Goal: Task Accomplishment & Management: Complete application form

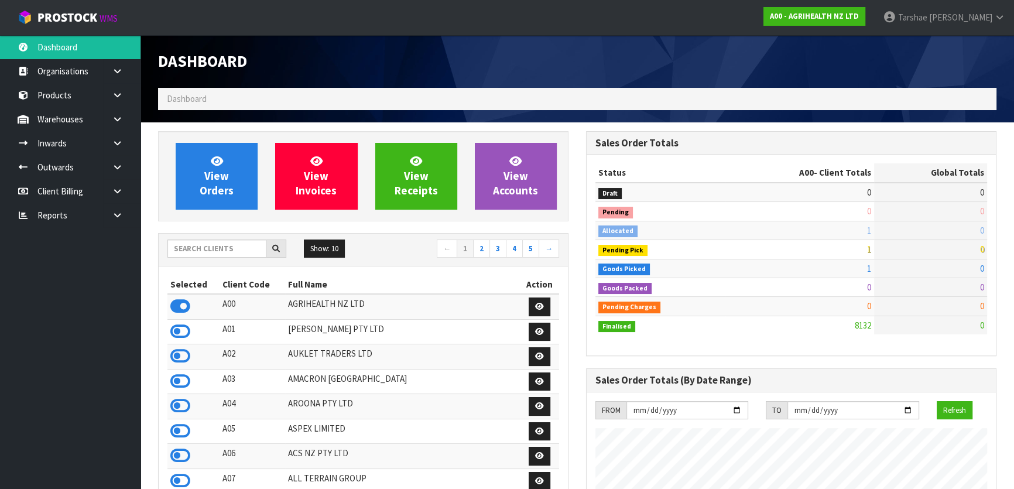
scroll to position [885, 427]
click at [228, 240] on input "text" at bounding box center [216, 248] width 99 height 18
click at [123, 122] on link at bounding box center [121, 119] width 37 height 24
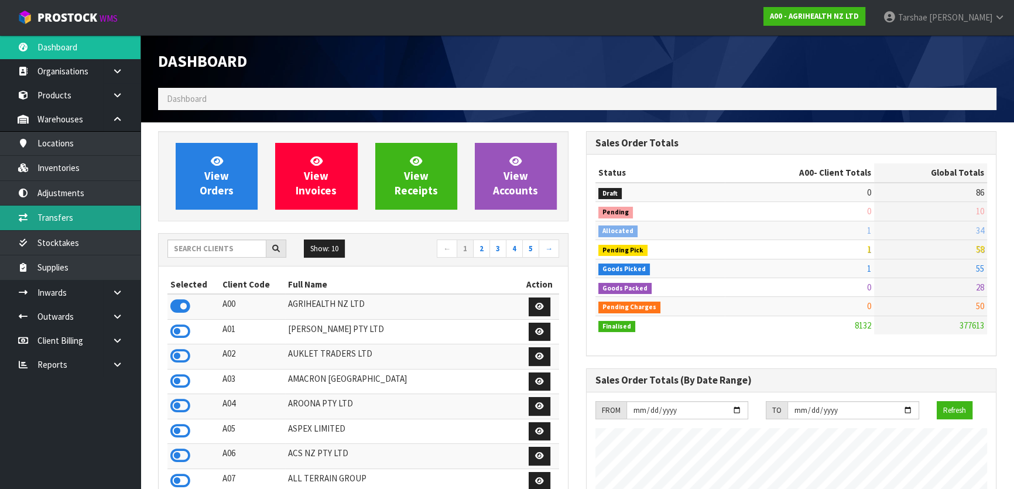
click at [105, 218] on link "Transfers" at bounding box center [70, 217] width 141 height 24
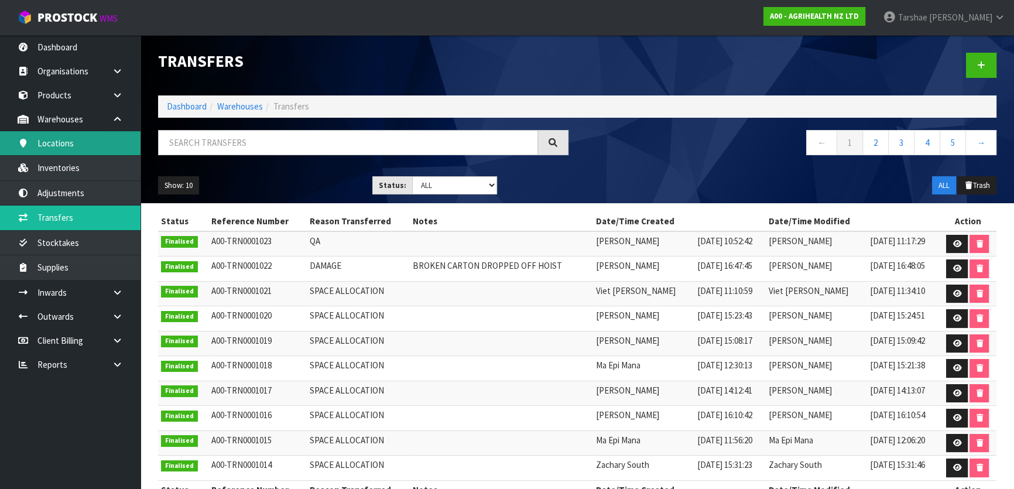
click at [114, 139] on link "Locations" at bounding box center [70, 143] width 141 height 24
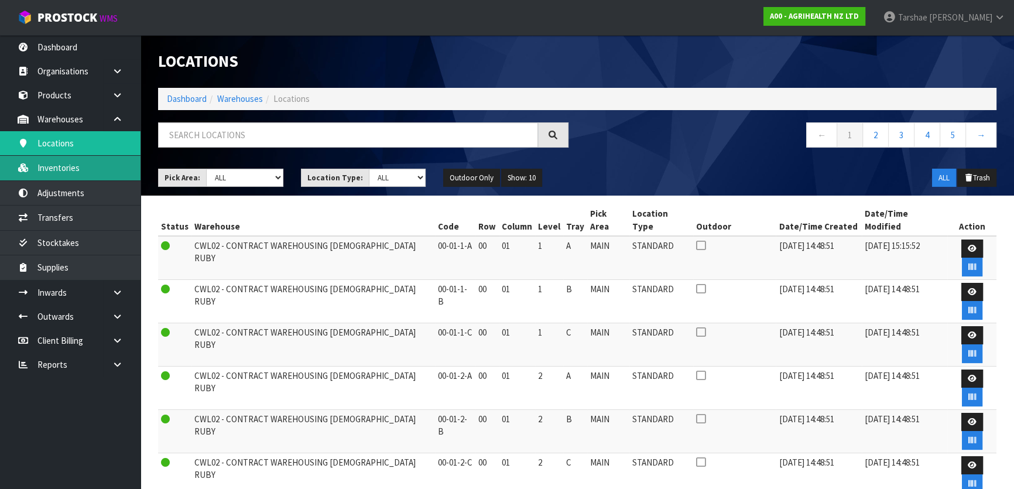
click at [119, 168] on link "Inventories" at bounding box center [70, 168] width 141 height 24
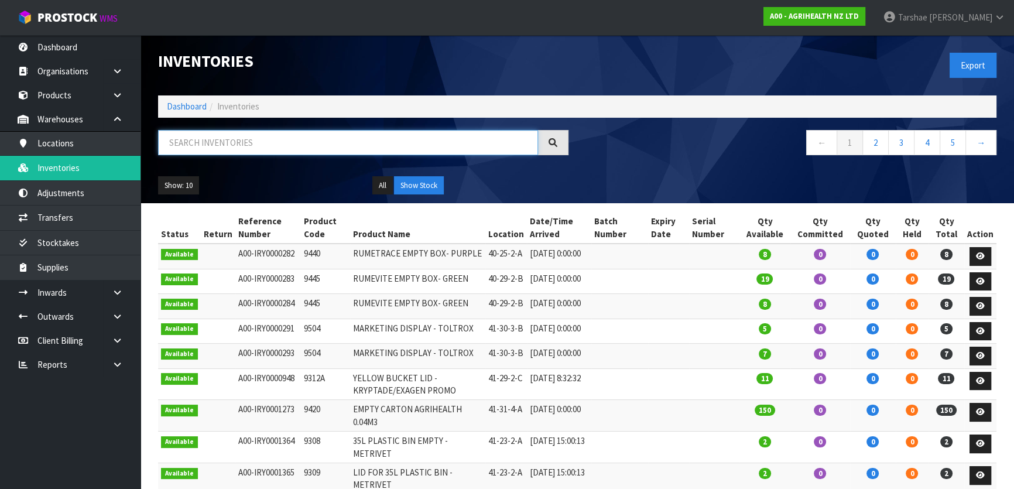
drag, startPoint x: 286, startPoint y: 151, endPoint x: 287, endPoint y: 143, distance: 8.3
click at [286, 147] on input "text" at bounding box center [348, 142] width 380 height 25
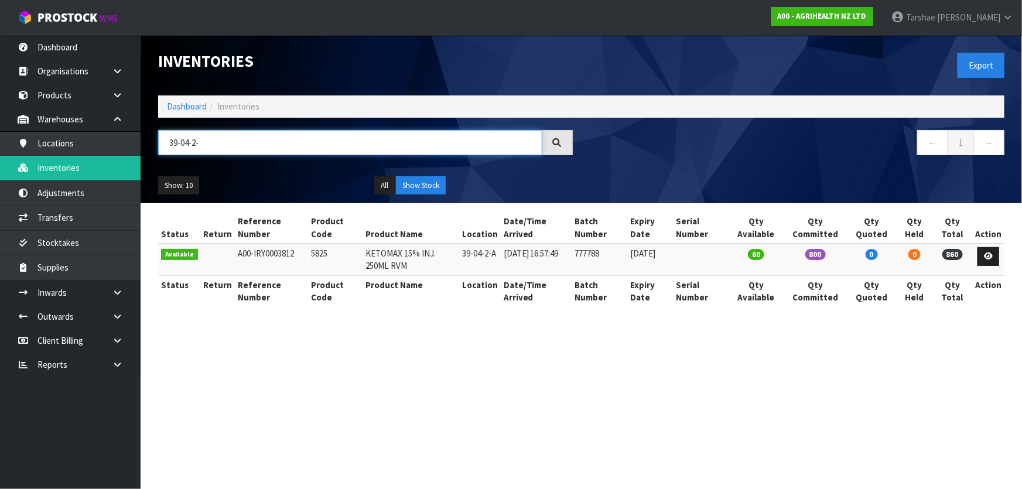
type input "39-04-2-"
click at [311, 253] on td "5825" at bounding box center [335, 260] width 54 height 32
copy tr "5825"
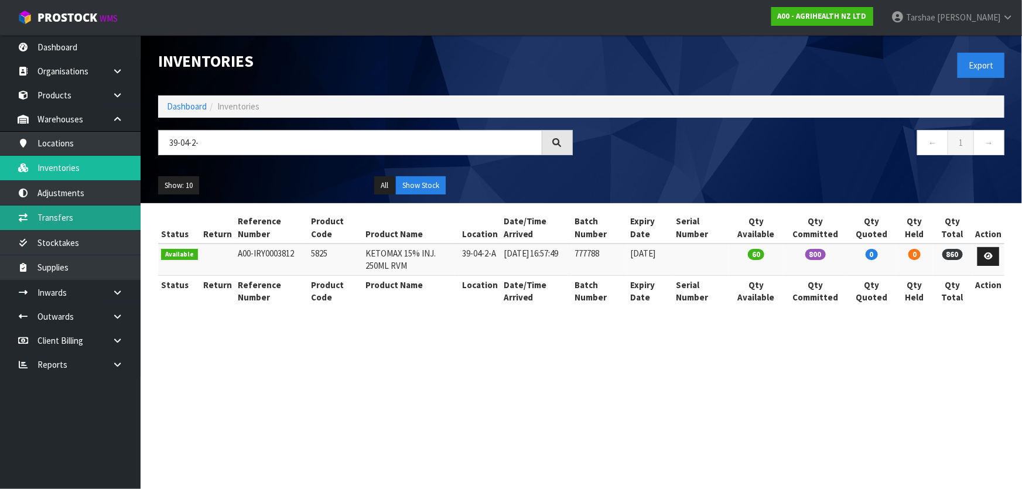
click at [76, 222] on link "Transfers" at bounding box center [70, 217] width 141 height 24
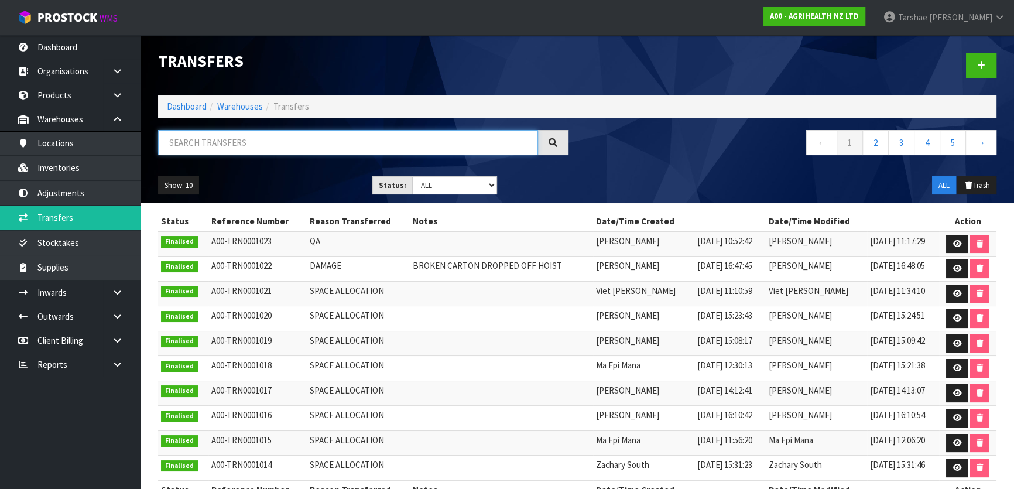
click at [389, 141] on input "text" at bounding box center [348, 142] width 380 height 25
click at [981, 61] on icon at bounding box center [981, 65] width 8 height 9
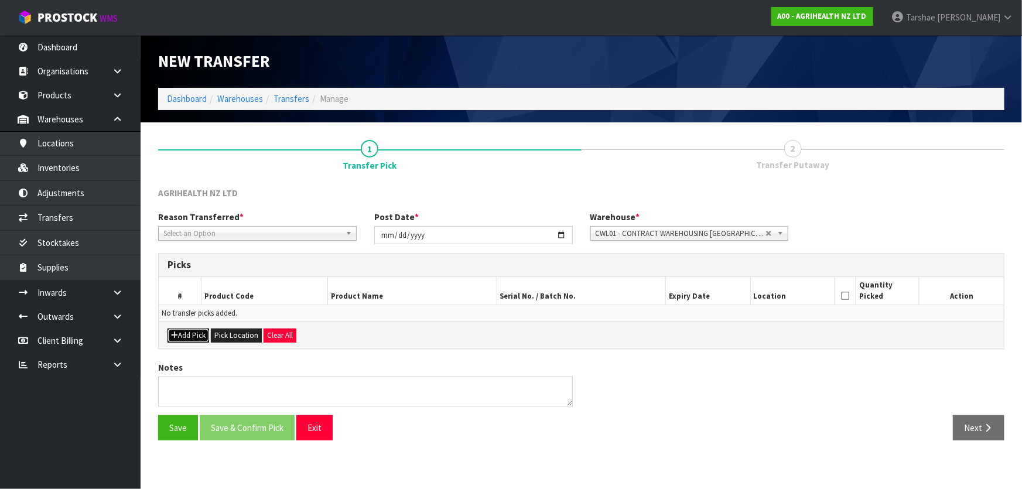
drag, startPoint x: 183, startPoint y: 331, endPoint x: 207, endPoint y: 321, distance: 26.0
click at [183, 331] on button "Add Pick" at bounding box center [188, 335] width 42 height 14
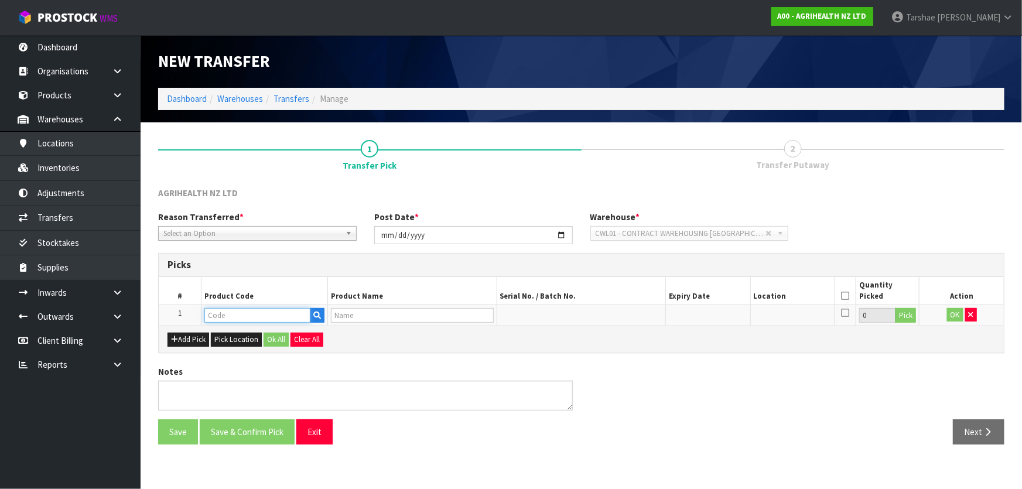
click at [271, 314] on input "text" at bounding box center [257, 315] width 106 height 15
paste input "5825"
type input "5825"
type input "KETOMAX 15% INJ. 250ML RVM"
type input "5825"
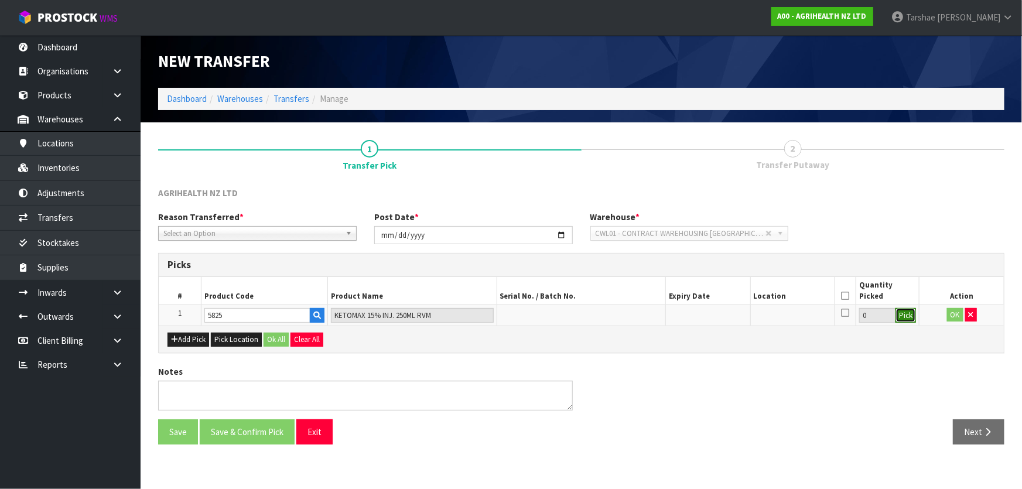
click at [909, 313] on button "Pick" at bounding box center [905, 315] width 20 height 15
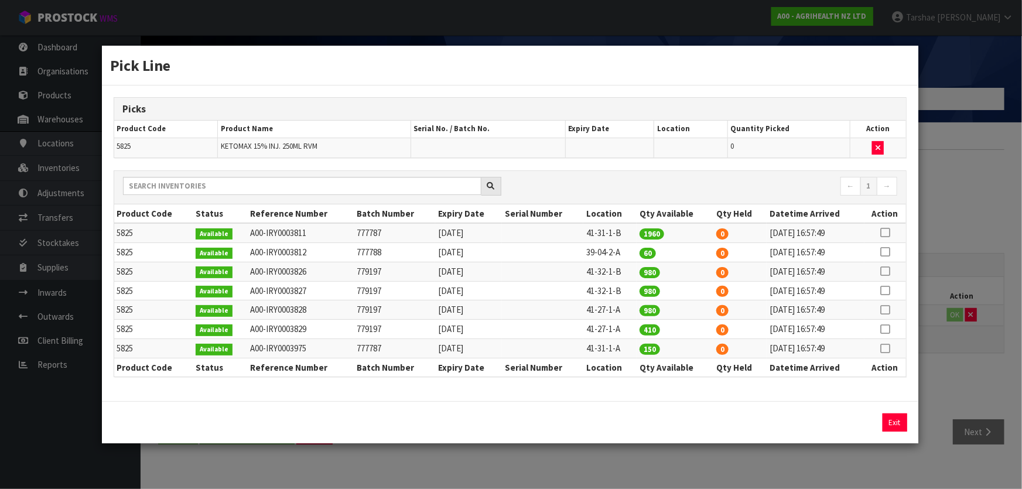
click at [886, 252] on icon at bounding box center [884, 252] width 9 height 1
click at [865, 420] on button "Assign Pick" at bounding box center [855, 422] width 48 height 18
type input "60"
click at [893, 421] on button "Exit" at bounding box center [894, 422] width 25 height 18
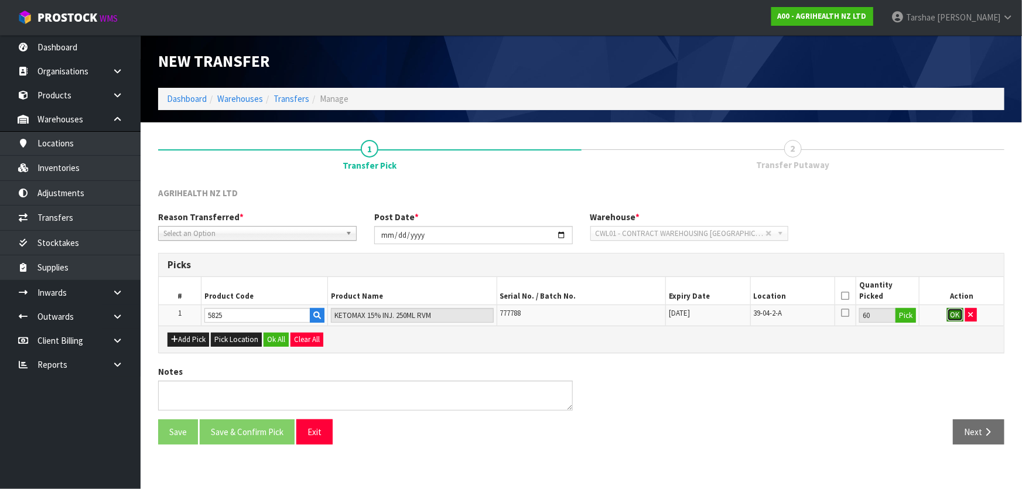
click at [952, 316] on button "OK" at bounding box center [955, 315] width 16 height 14
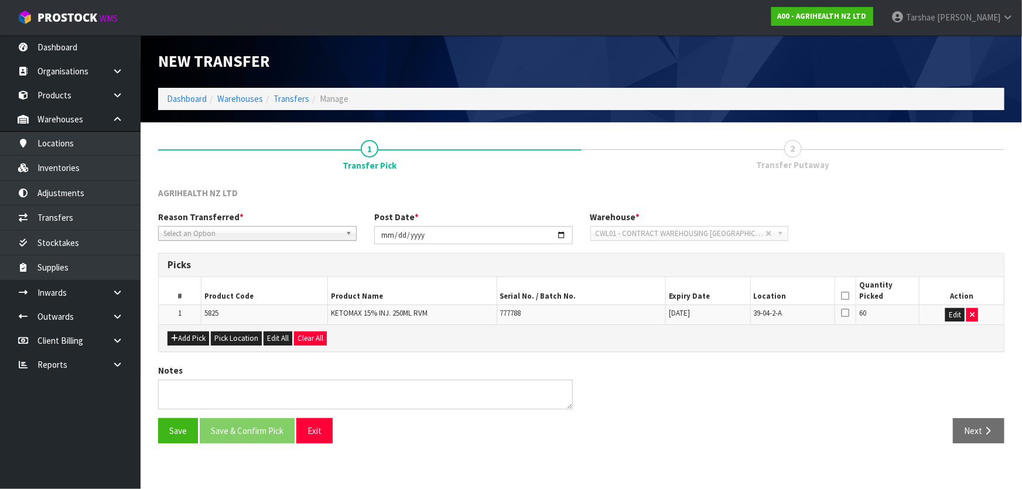
click at [842, 296] on icon at bounding box center [845, 296] width 8 height 1
click at [184, 432] on button "Save" at bounding box center [178, 430] width 40 height 25
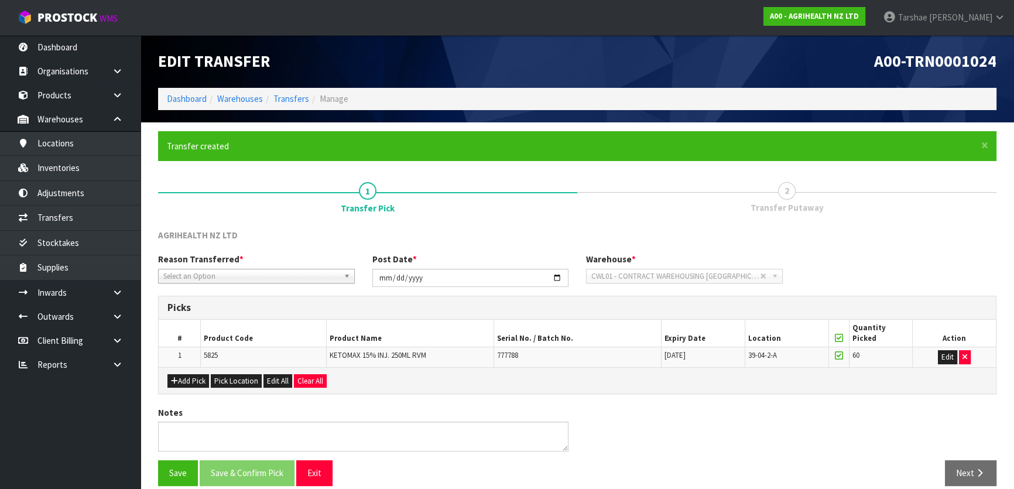
click at [797, 200] on link "2 Transfer Putaway" at bounding box center [786, 196] width 419 height 46
click at [837, 338] on icon at bounding box center [839, 338] width 8 height 1
click at [178, 477] on button "Save" at bounding box center [178, 472] width 40 height 25
click at [779, 197] on link "2 Transfer Putaway" at bounding box center [786, 196] width 419 height 46
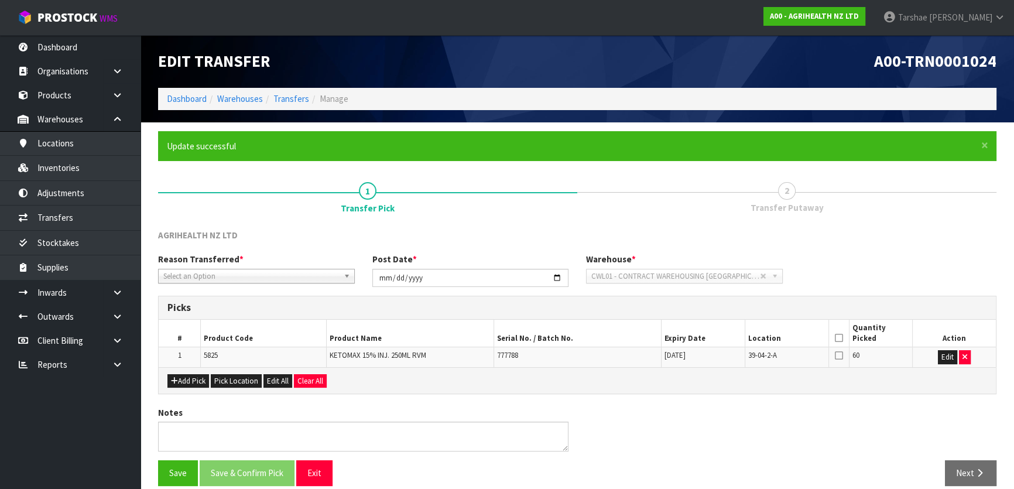
click at [779, 197] on link "2 Transfer Putaway" at bounding box center [786, 196] width 419 height 46
click at [864, 231] on div "AGRIHEALTH NZ LTD" at bounding box center [577, 241] width 856 height 24
click at [842, 338] on icon at bounding box center [839, 338] width 8 height 1
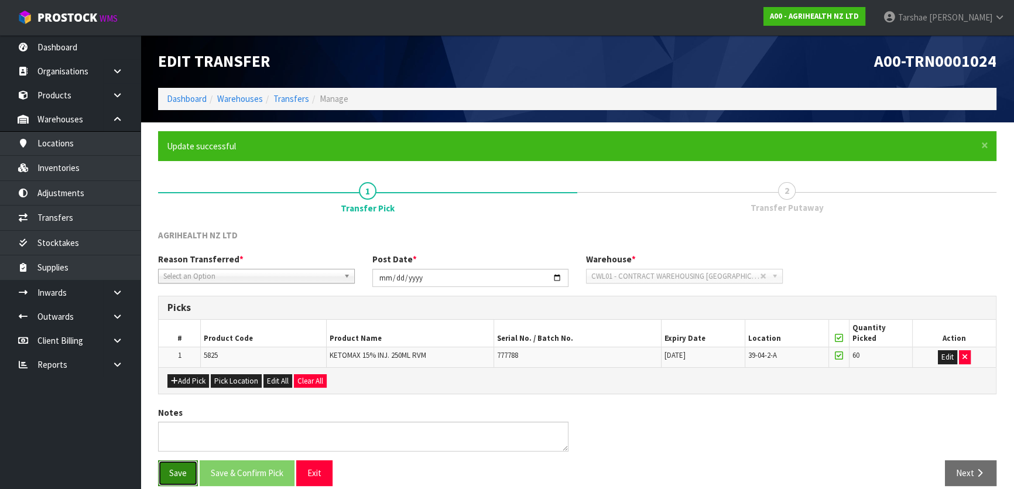
click at [179, 478] on button "Save" at bounding box center [178, 472] width 40 height 25
click at [775, 199] on link "2 Transfer Putaway" at bounding box center [786, 196] width 419 height 46
click at [324, 277] on span "Select an Option" at bounding box center [251, 276] width 176 height 14
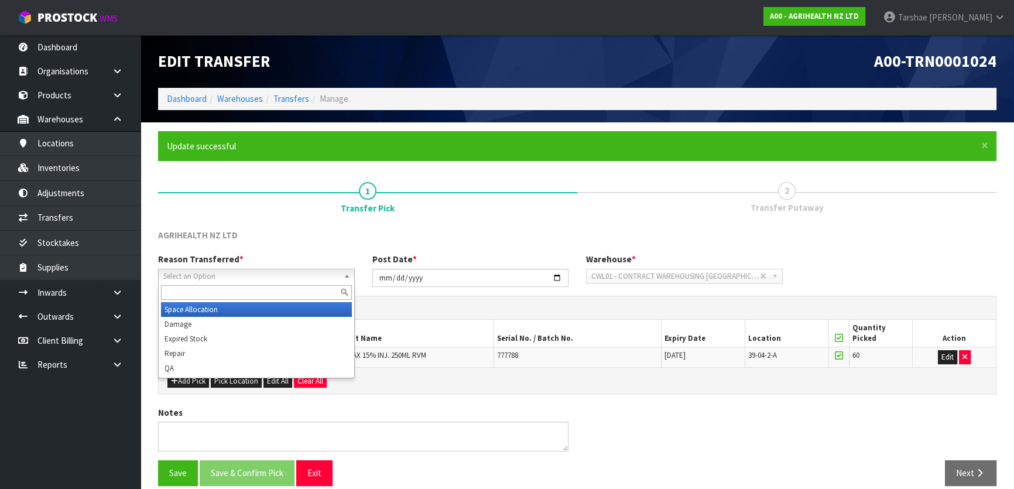
click at [270, 311] on li "Space Allocation" at bounding box center [256, 309] width 191 height 15
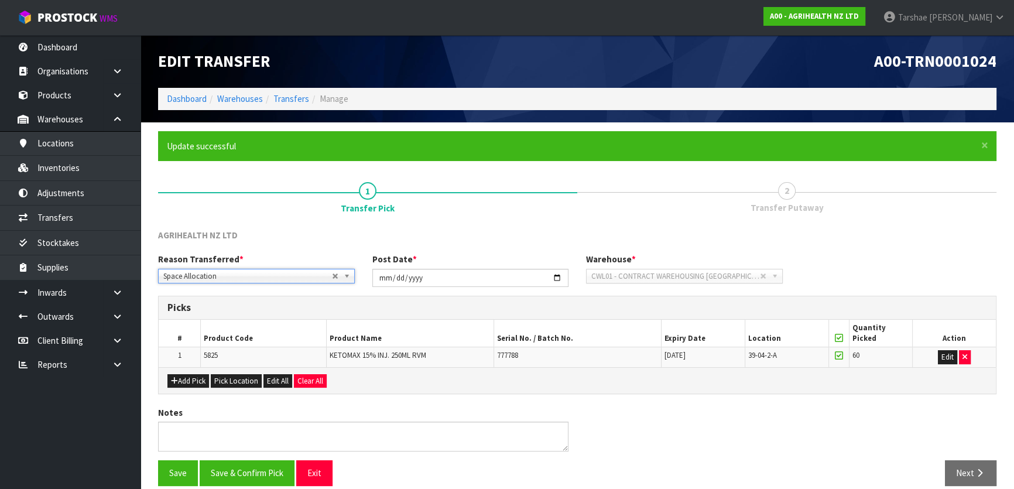
click at [506, 294] on div "Reason Transferred * Space Allocation Damage Expired Stock Repair QA Space Allo…" at bounding box center [577, 274] width 856 height 42
click at [221, 474] on button "Save & Confirm Pick" at bounding box center [247, 472] width 95 height 25
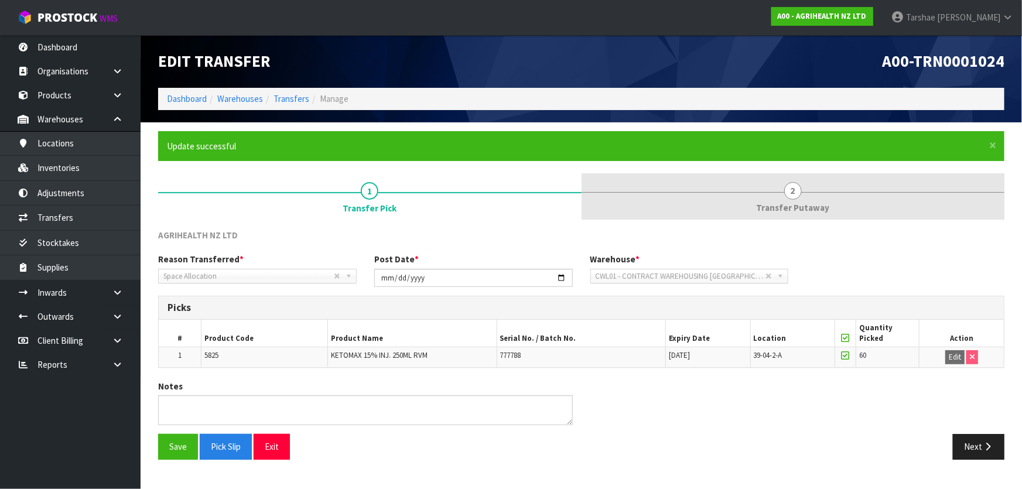
click at [777, 211] on span "Transfer Putaway" at bounding box center [792, 207] width 73 height 12
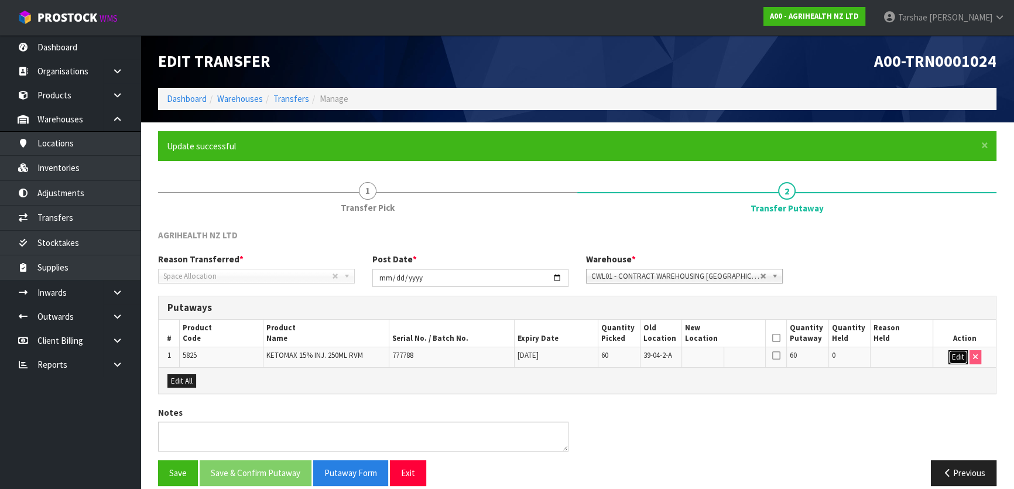
click at [949, 359] on button "Edit" at bounding box center [957, 357] width 19 height 14
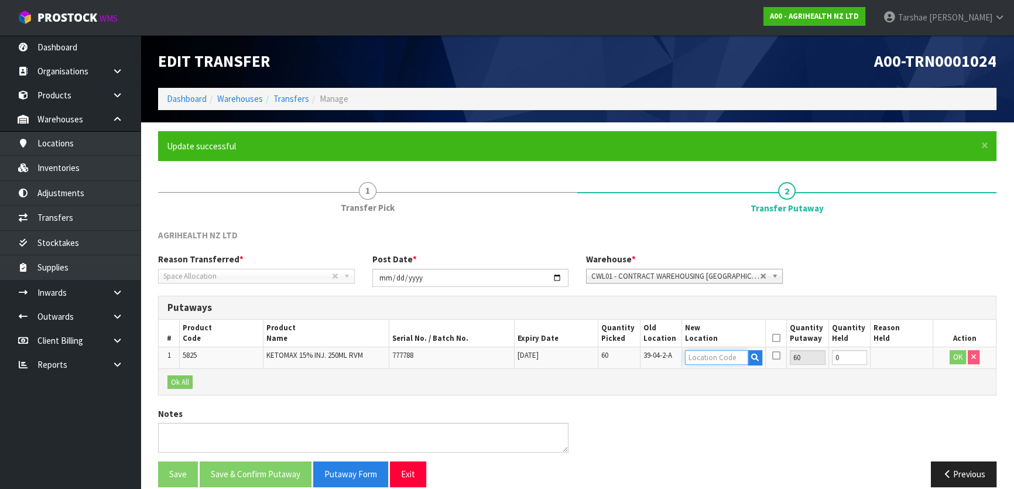
click at [718, 357] on input "text" at bounding box center [716, 357] width 63 height 15
type input "41-33-2-"
click at [732, 379] on link "41-33-2- A" at bounding box center [732, 377] width 92 height 16
type input "41-33-2-A"
click at [960, 362] on button "OK" at bounding box center [958, 357] width 16 height 14
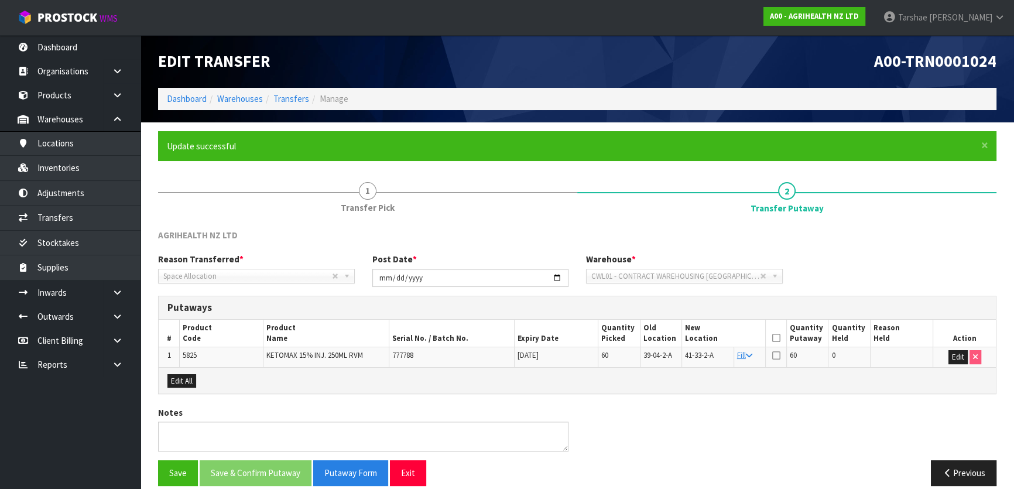
click at [775, 338] on icon at bounding box center [776, 338] width 8 height 1
click at [282, 464] on button "Save & Confirm Putaway" at bounding box center [256, 472] width 112 height 25
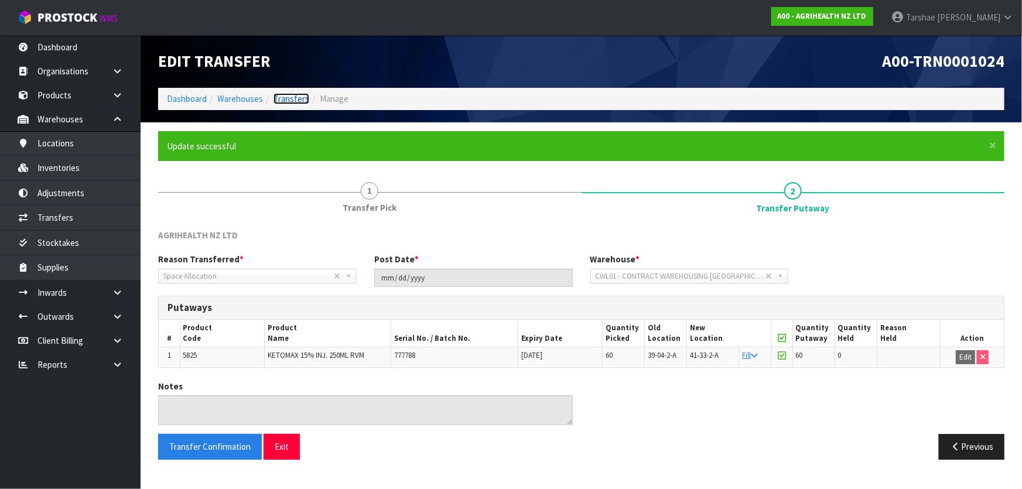
click at [297, 98] on link "Transfers" at bounding box center [291, 98] width 36 height 11
